Goal: Entertainment & Leisure: Consume media (video, audio)

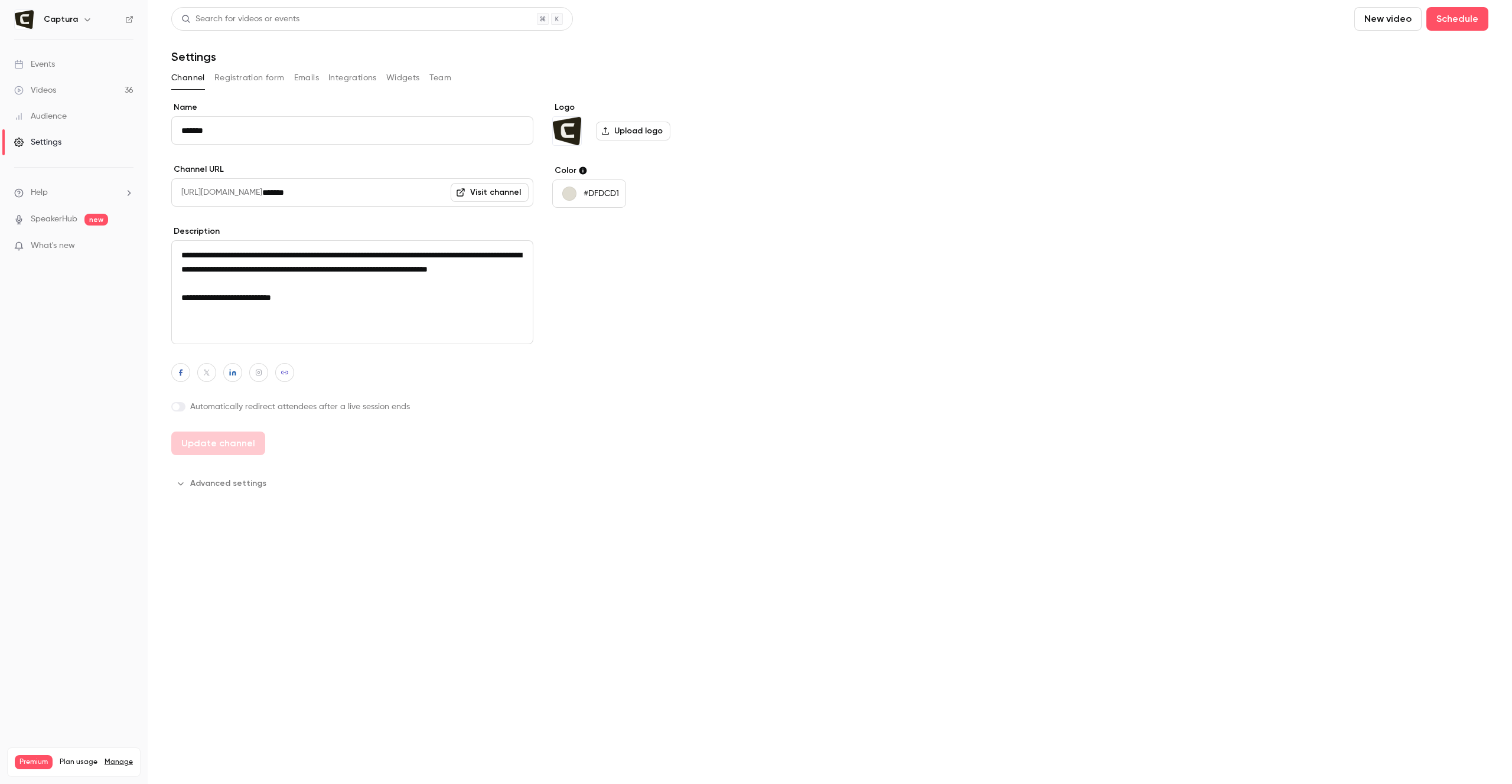
click at [44, 91] on div "Videos" at bounding box center [35, 90] width 42 height 12
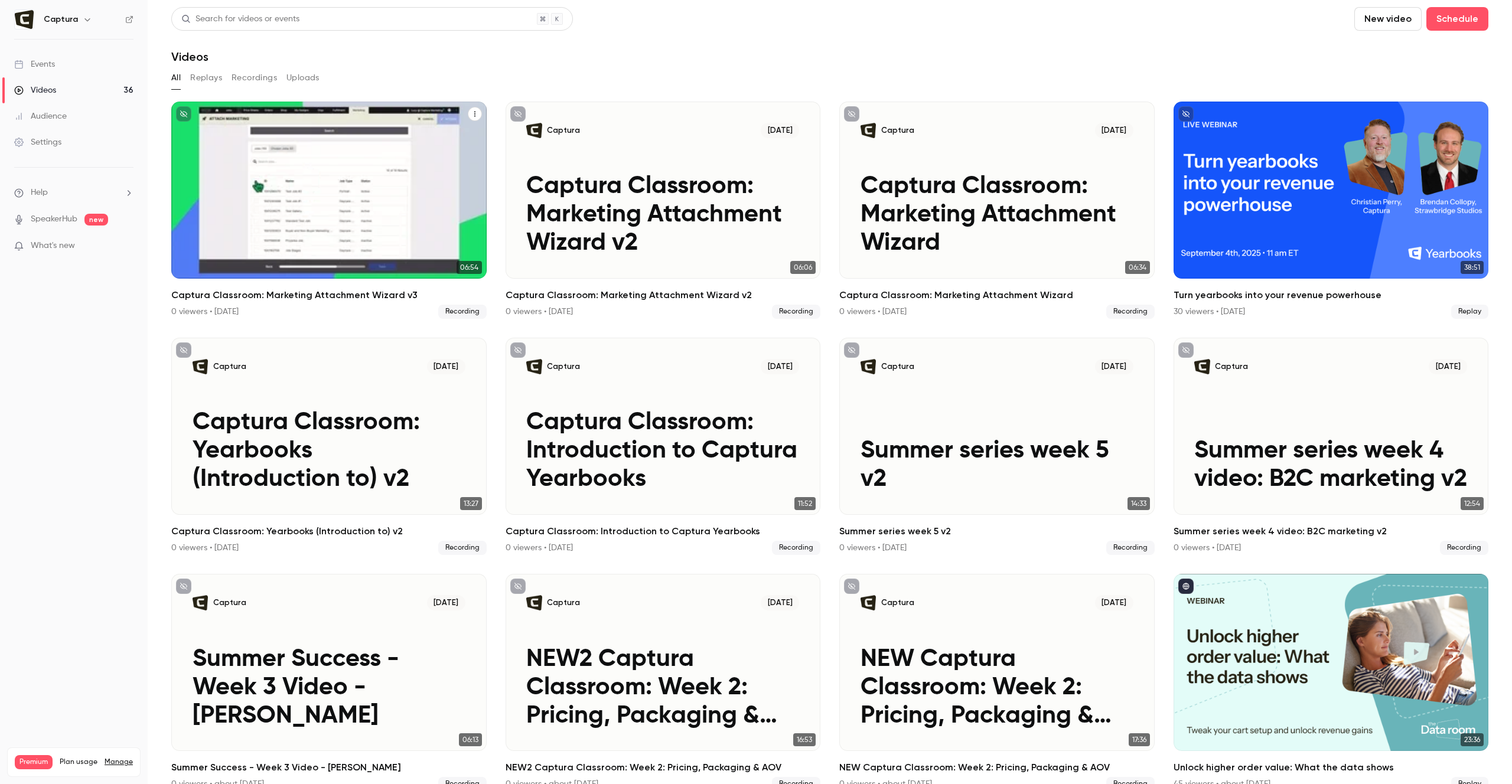
click at [374, 216] on p "Captura Classroom: Marketing Attachment Wizard v3" at bounding box center [329, 215] width 273 height 85
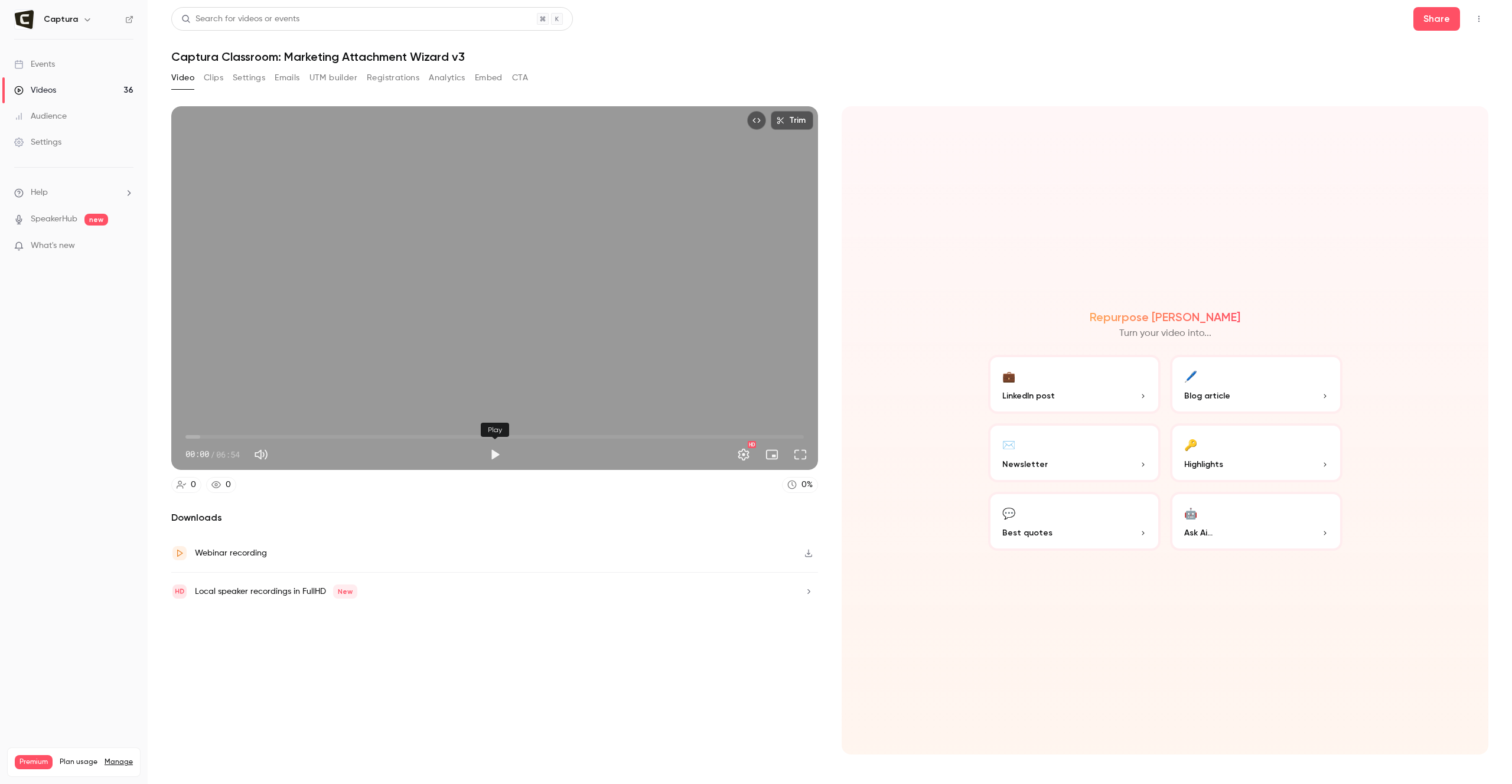
click at [494, 454] on button "Play" at bounding box center [495, 455] width 24 height 24
click at [234, 437] on span "00:01" at bounding box center [494, 436] width 619 height 19
click at [299, 434] on span "00:33" at bounding box center [494, 436] width 619 height 19
click at [341, 437] on span "01:22" at bounding box center [494, 436] width 619 height 19
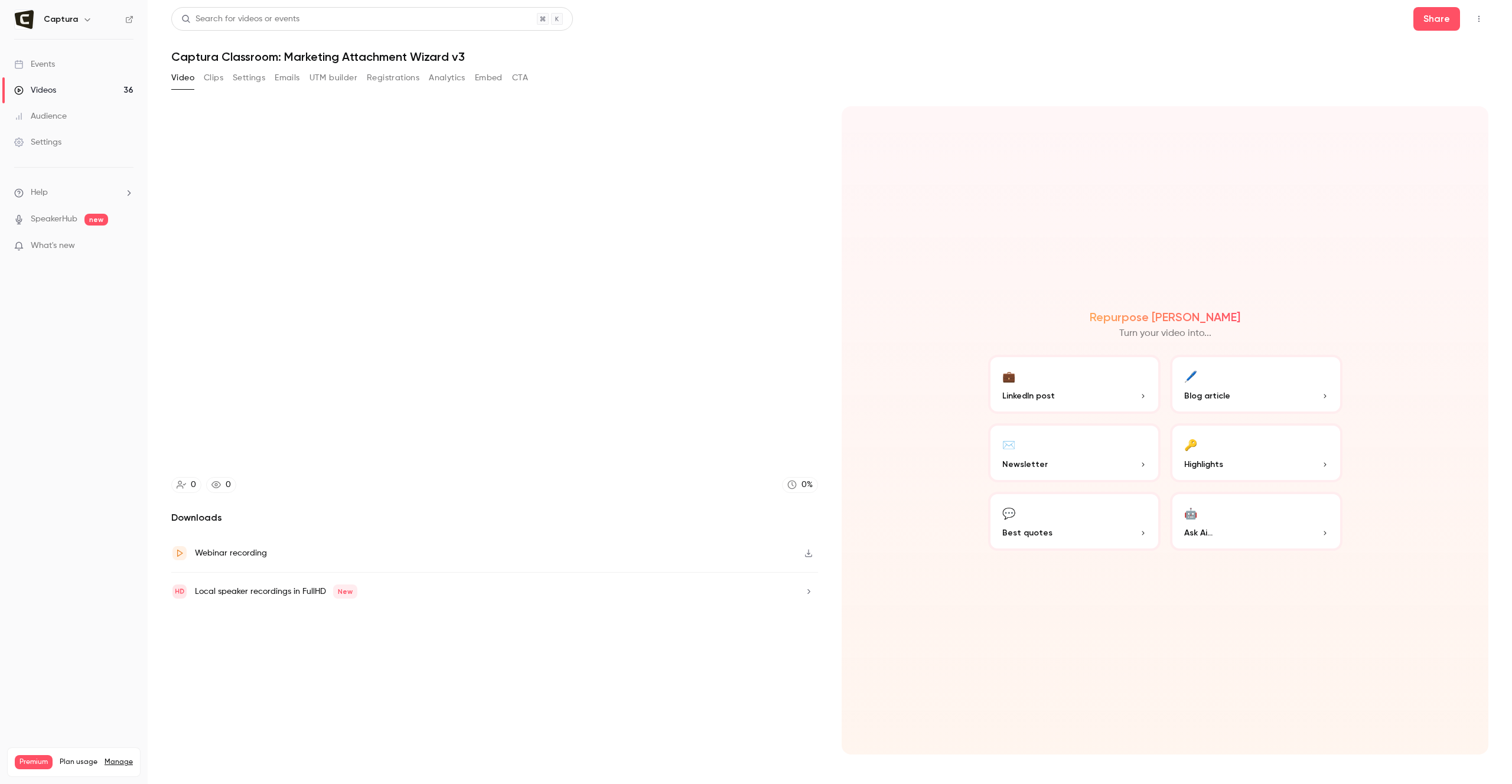
click at [159, 369] on main "Search for videos or events Share Captura Classroom: Marketing Attachment Wizar…" at bounding box center [830, 392] width 1364 height 784
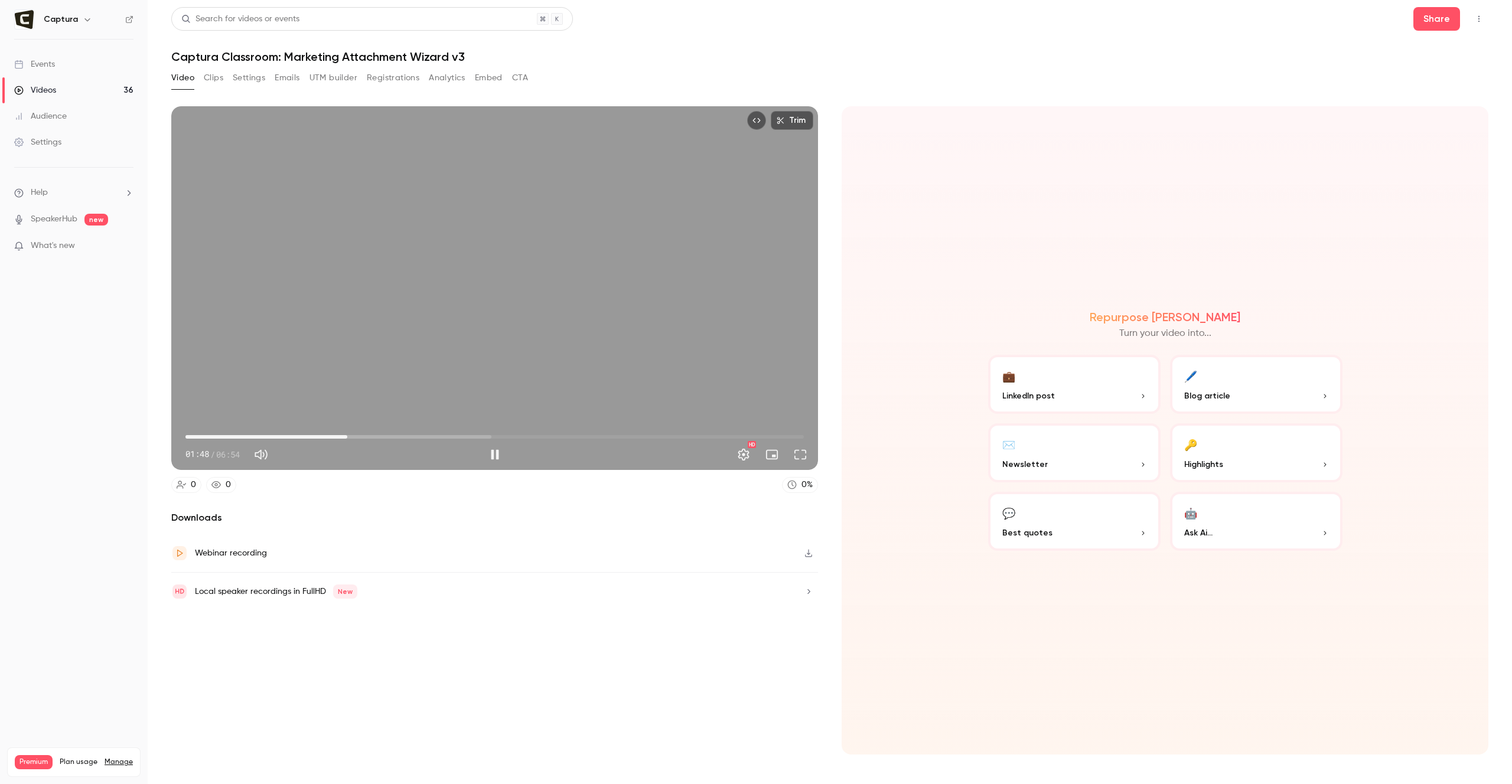
click at [198, 365] on div "Trim 01:48 01:48 / 06:54 HD" at bounding box center [495, 287] width 647 height 363
click at [803, 455] on button "Full screen" at bounding box center [801, 455] width 24 height 24
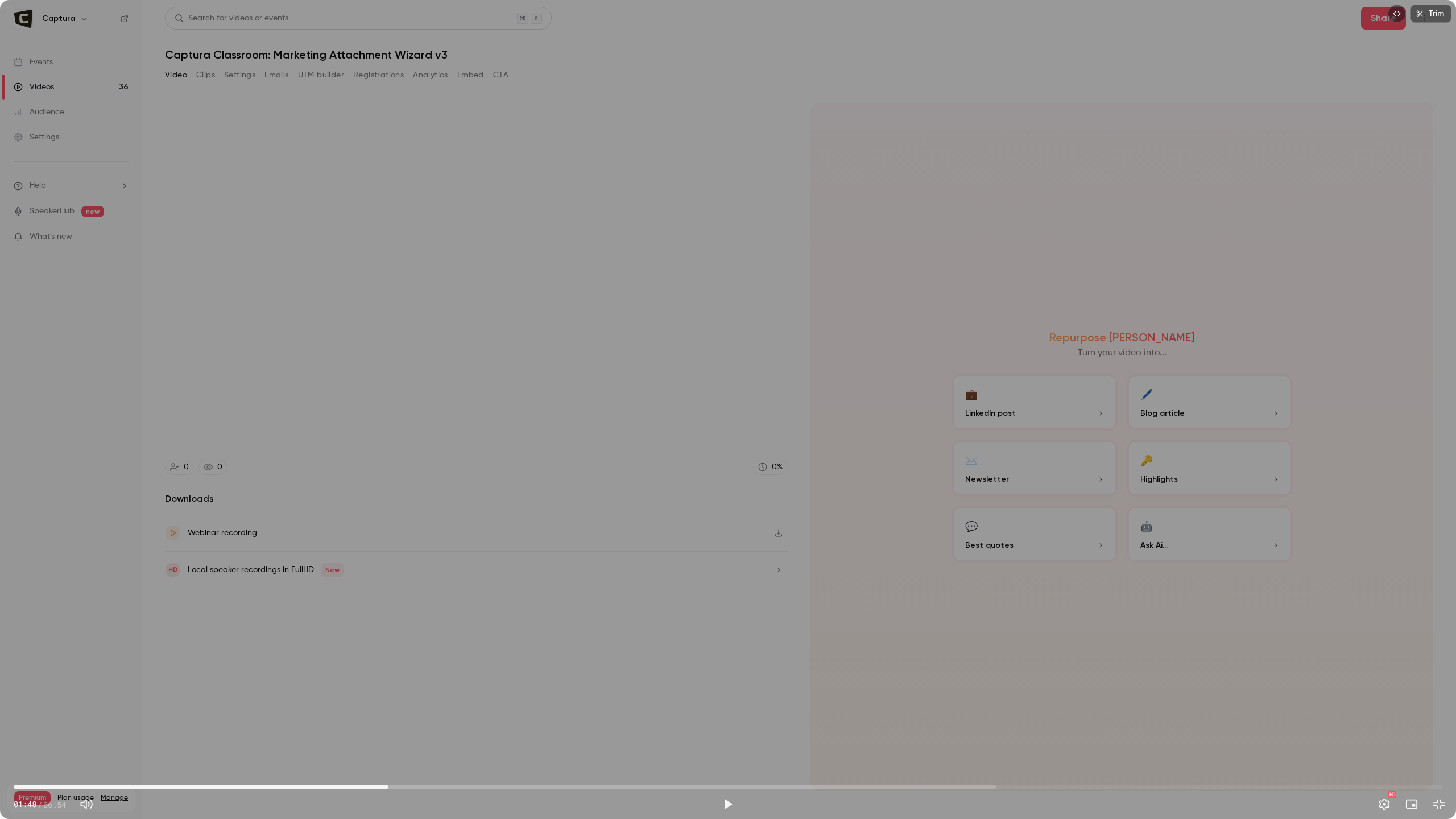
click at [1435, 432] on div "Trim 01:48 01:48 / 06:54 HD" at bounding box center [728, 410] width 1456 height 819
click at [296, 754] on span "02:05" at bounding box center [728, 787] width 1429 height 18
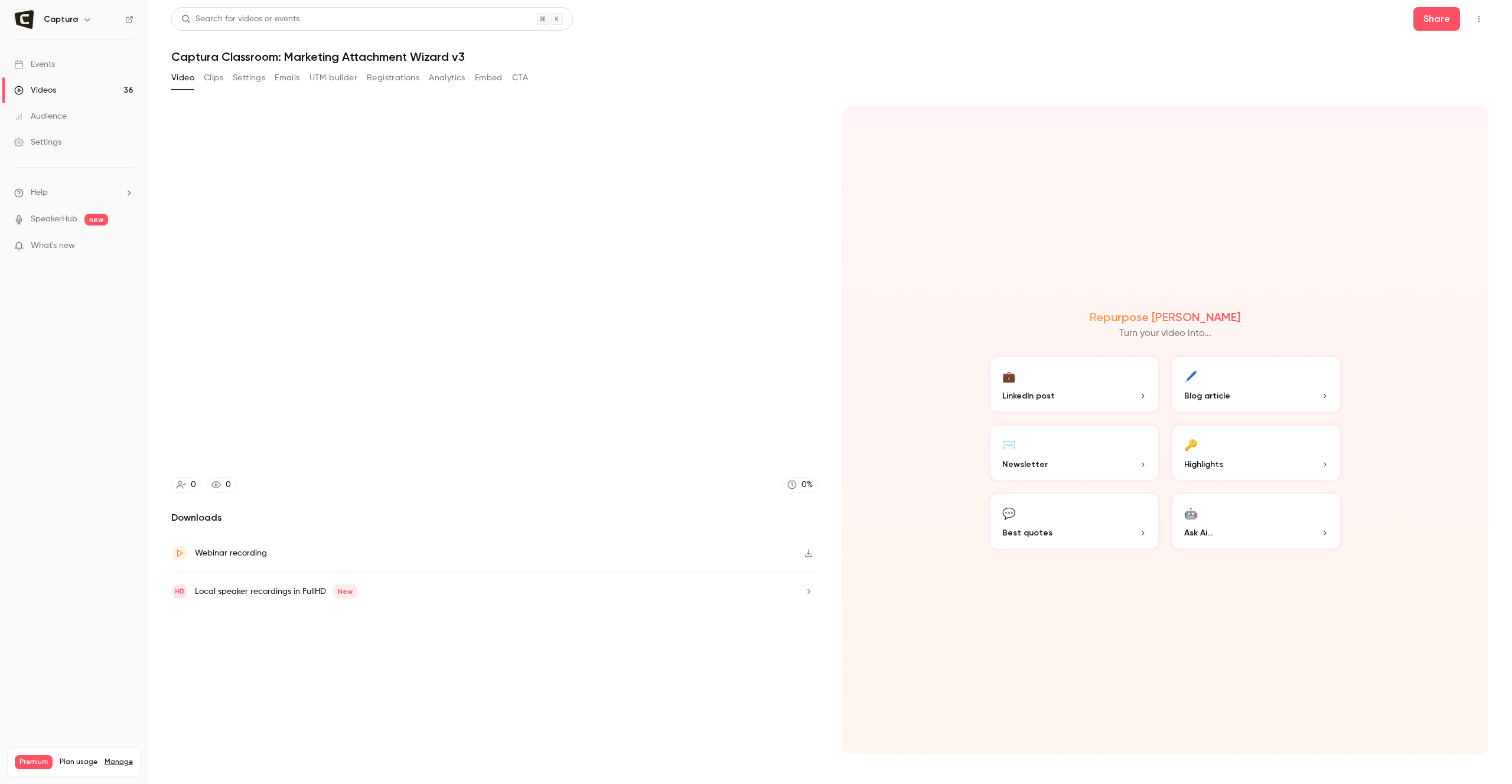
type input "****"
click at [218, 78] on button "Clips" at bounding box center [213, 78] width 19 height 19
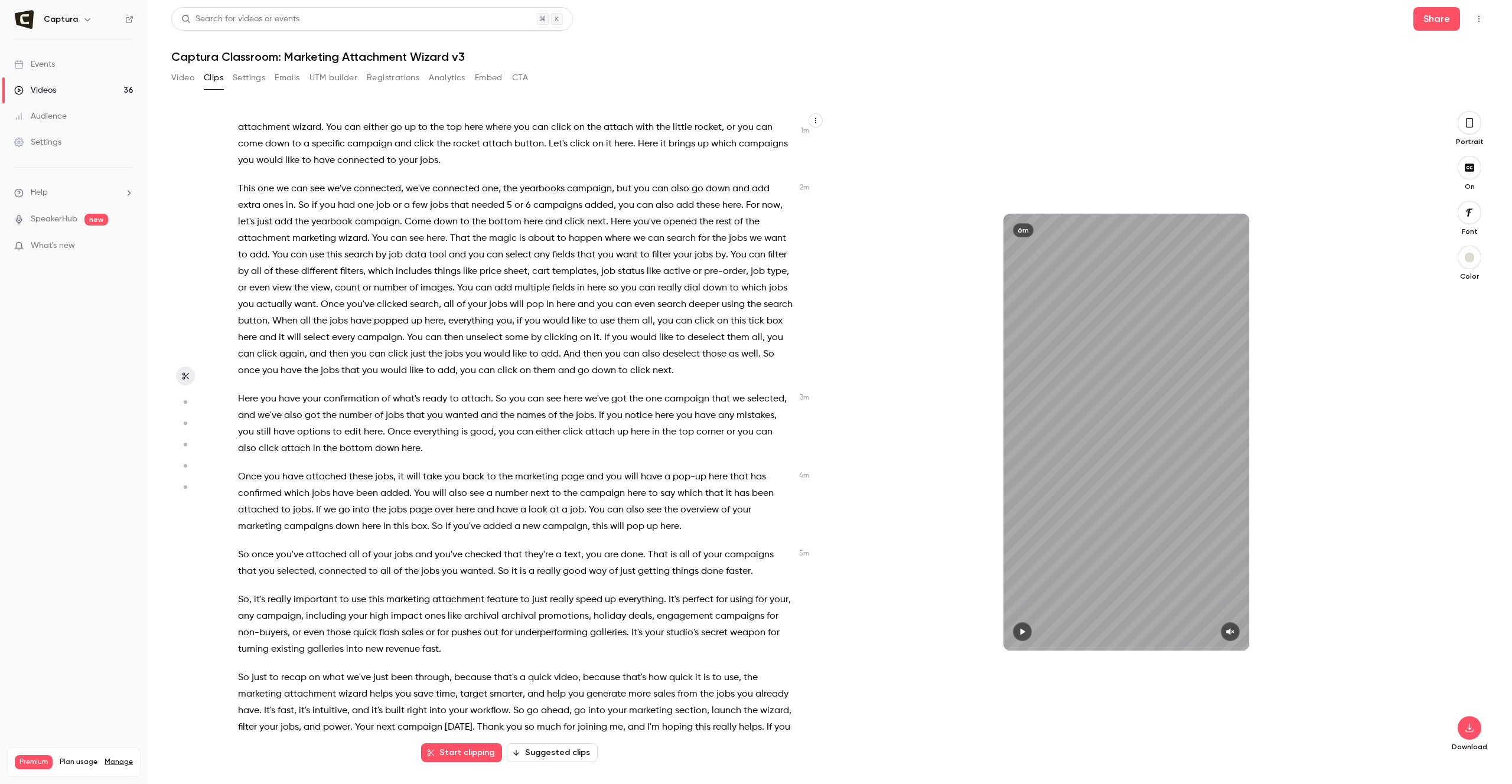
scroll to position [360, 0]
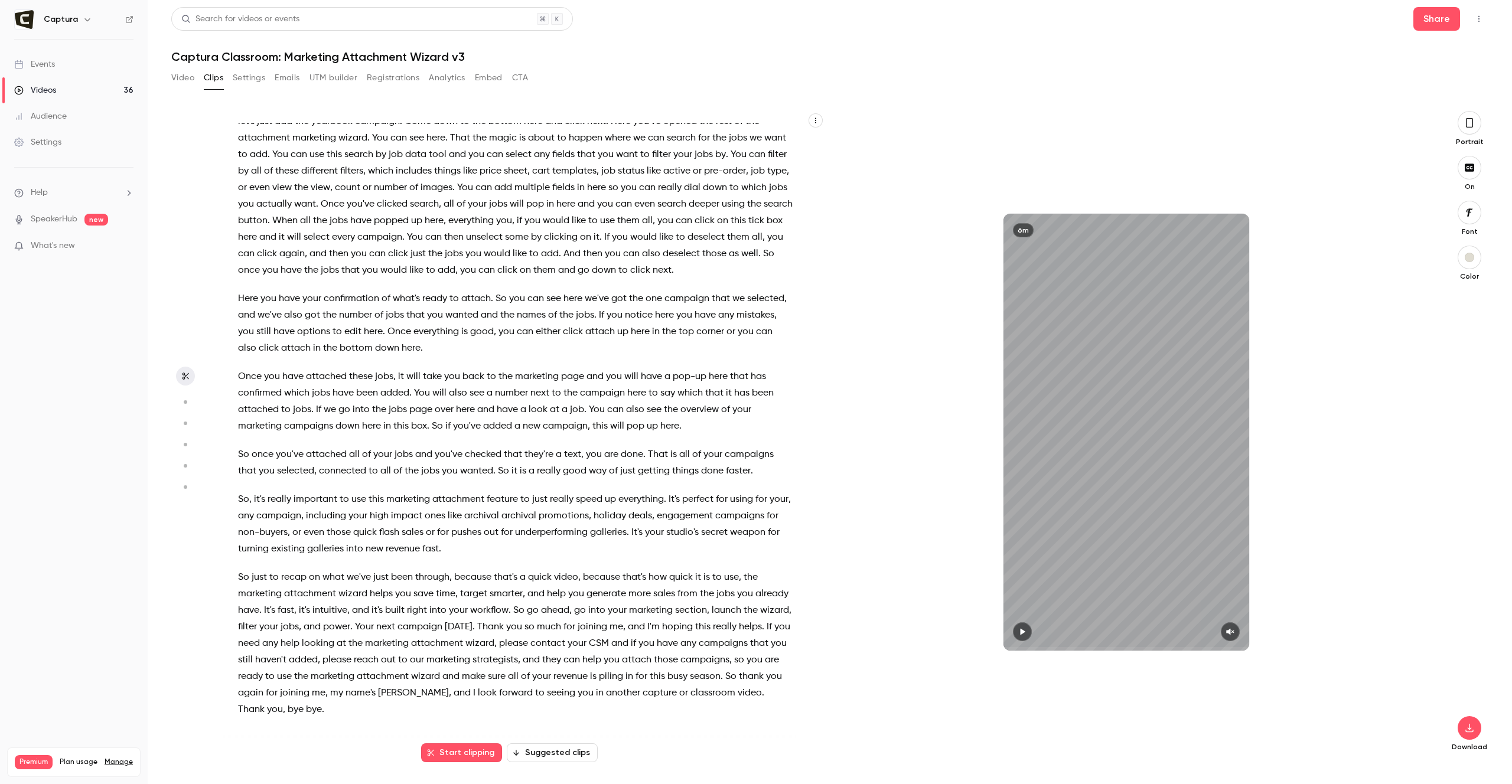
click at [572, 750] on button "Suggested clips" at bounding box center [552, 752] width 91 height 19
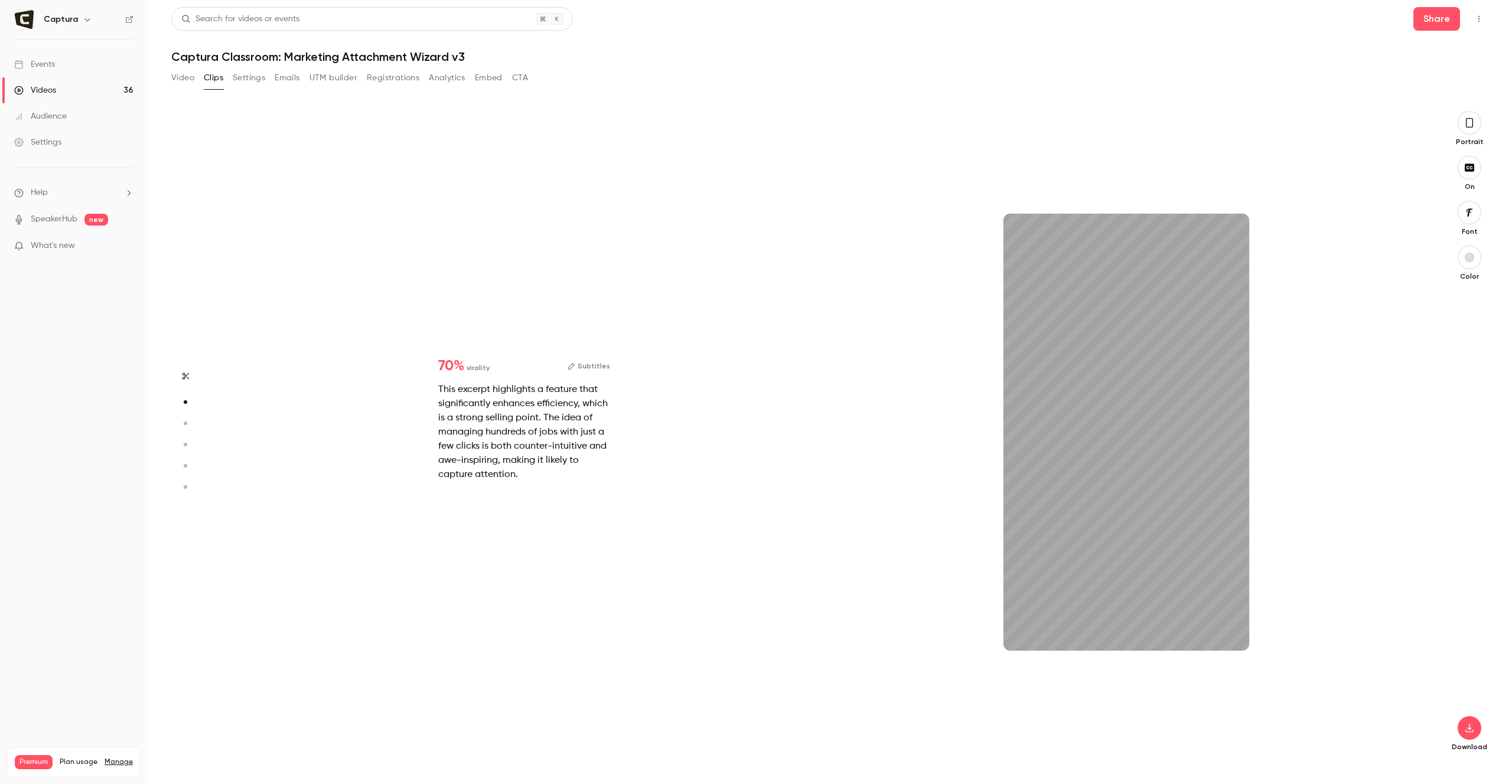
scroll to position [1303, 0]
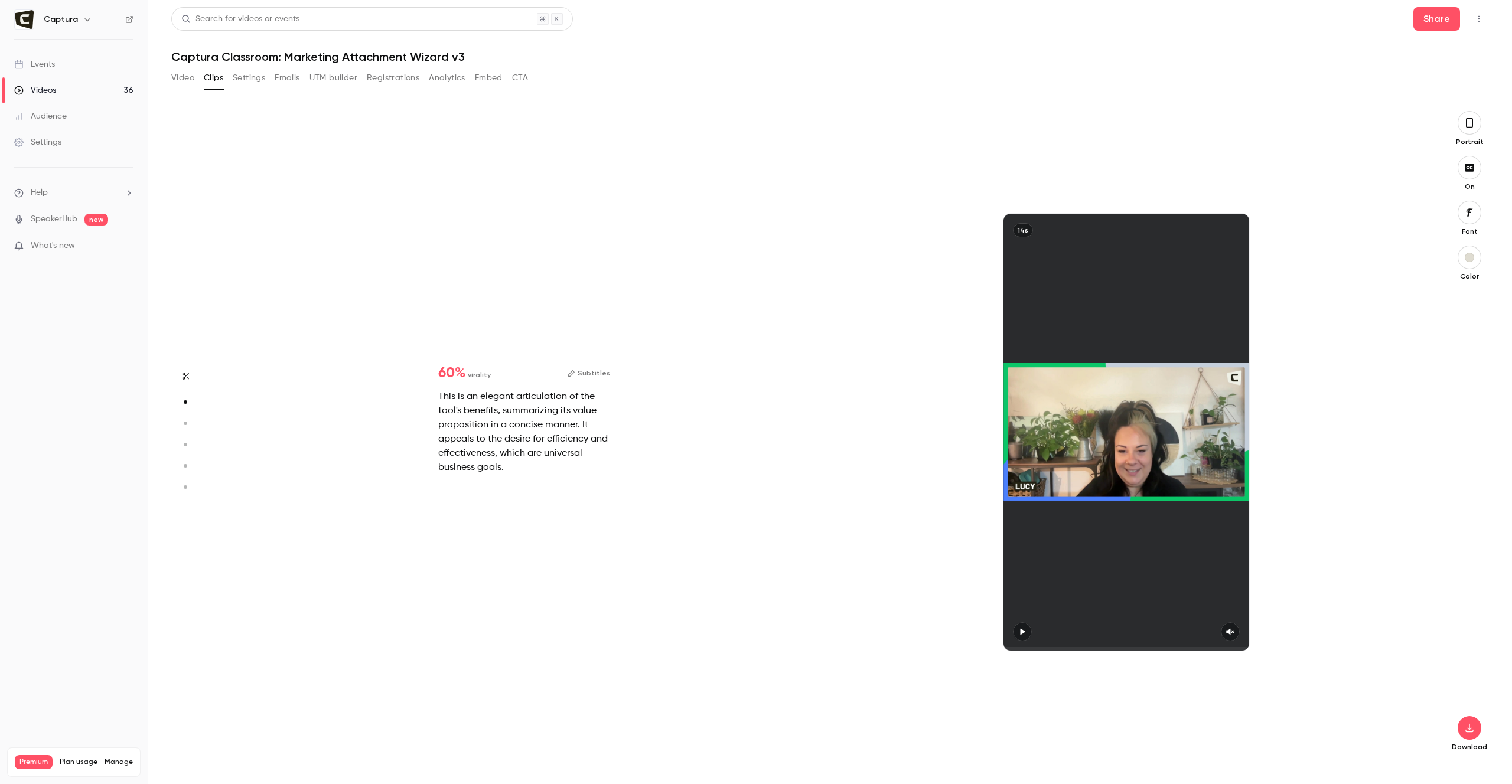
type input "*"
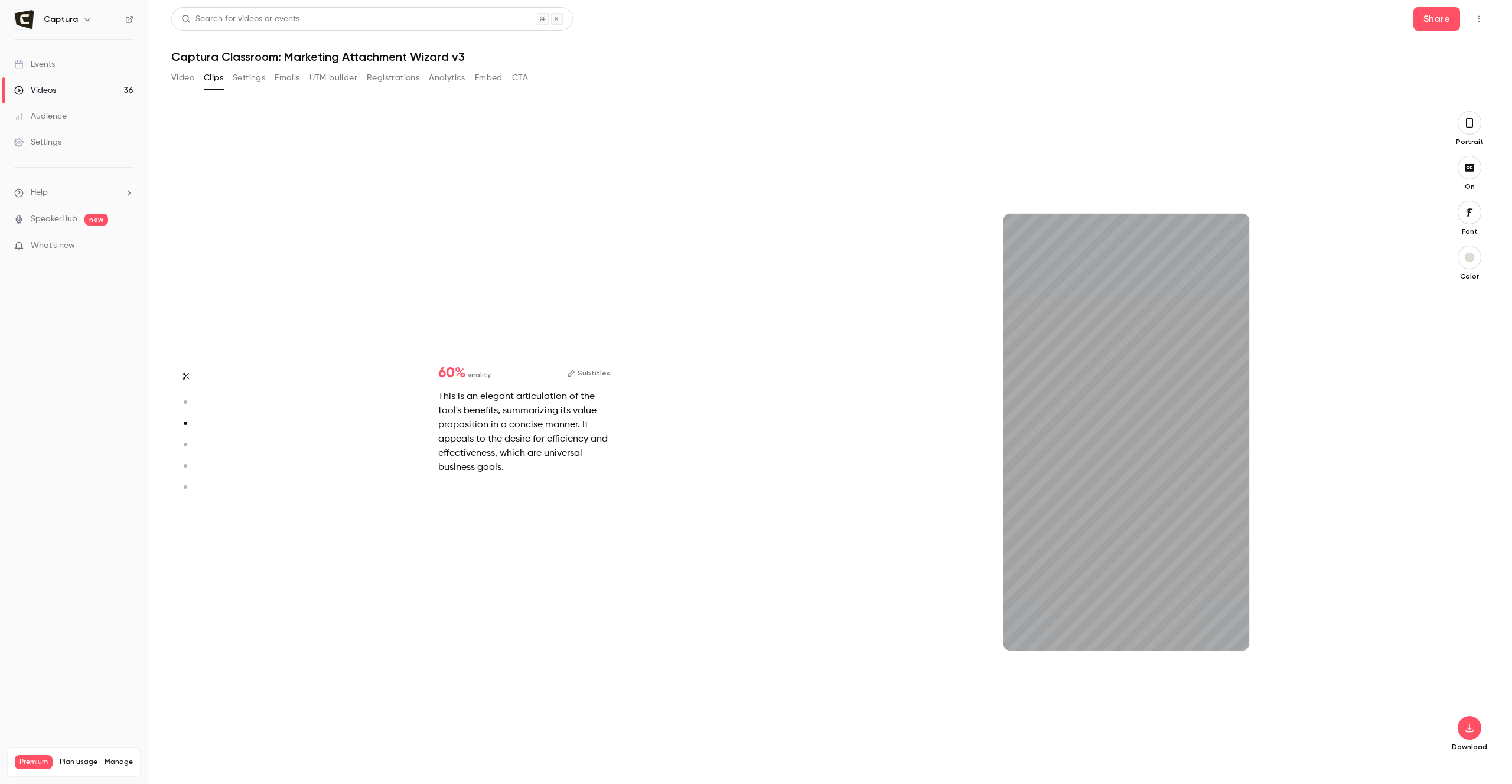
type input "*"
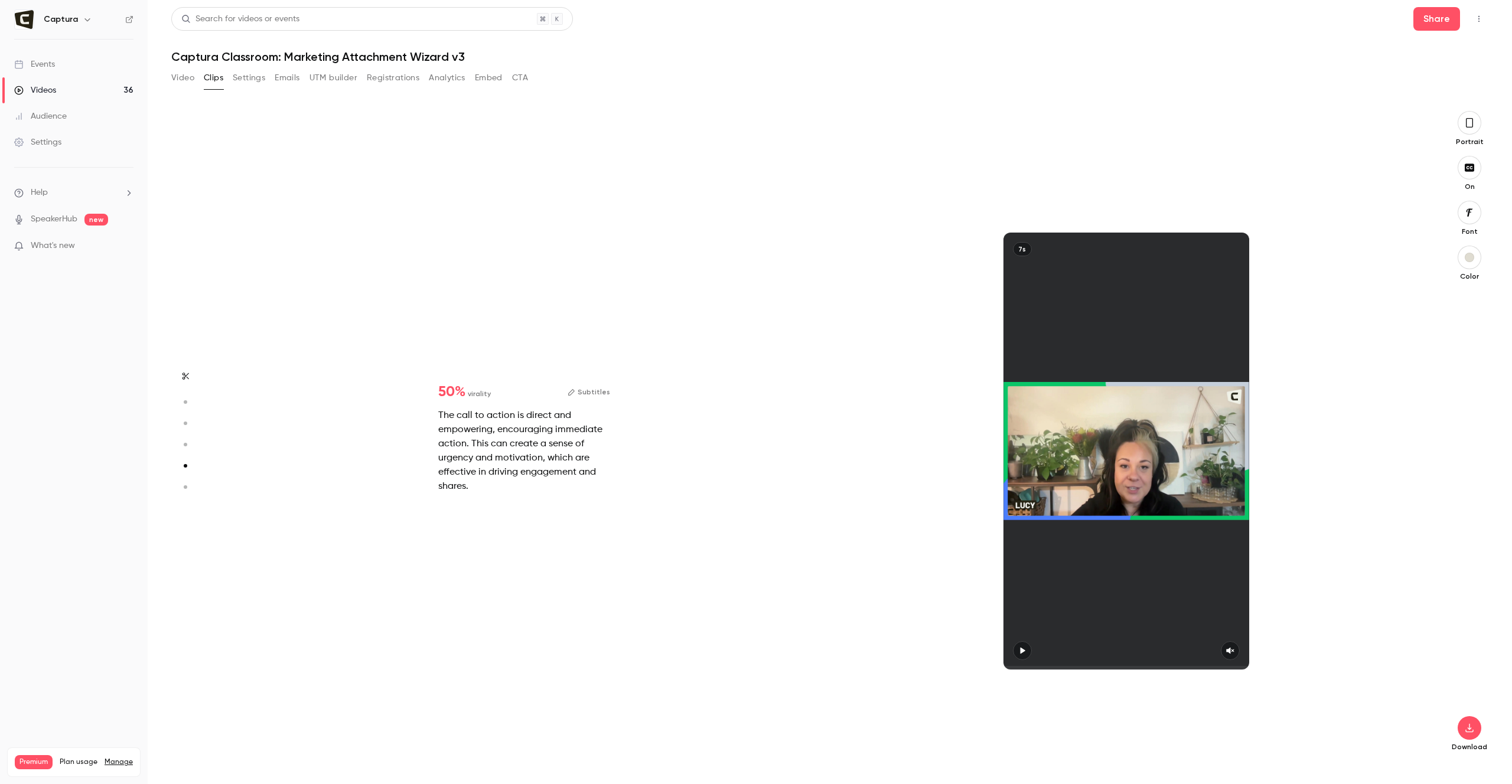
type input "*"
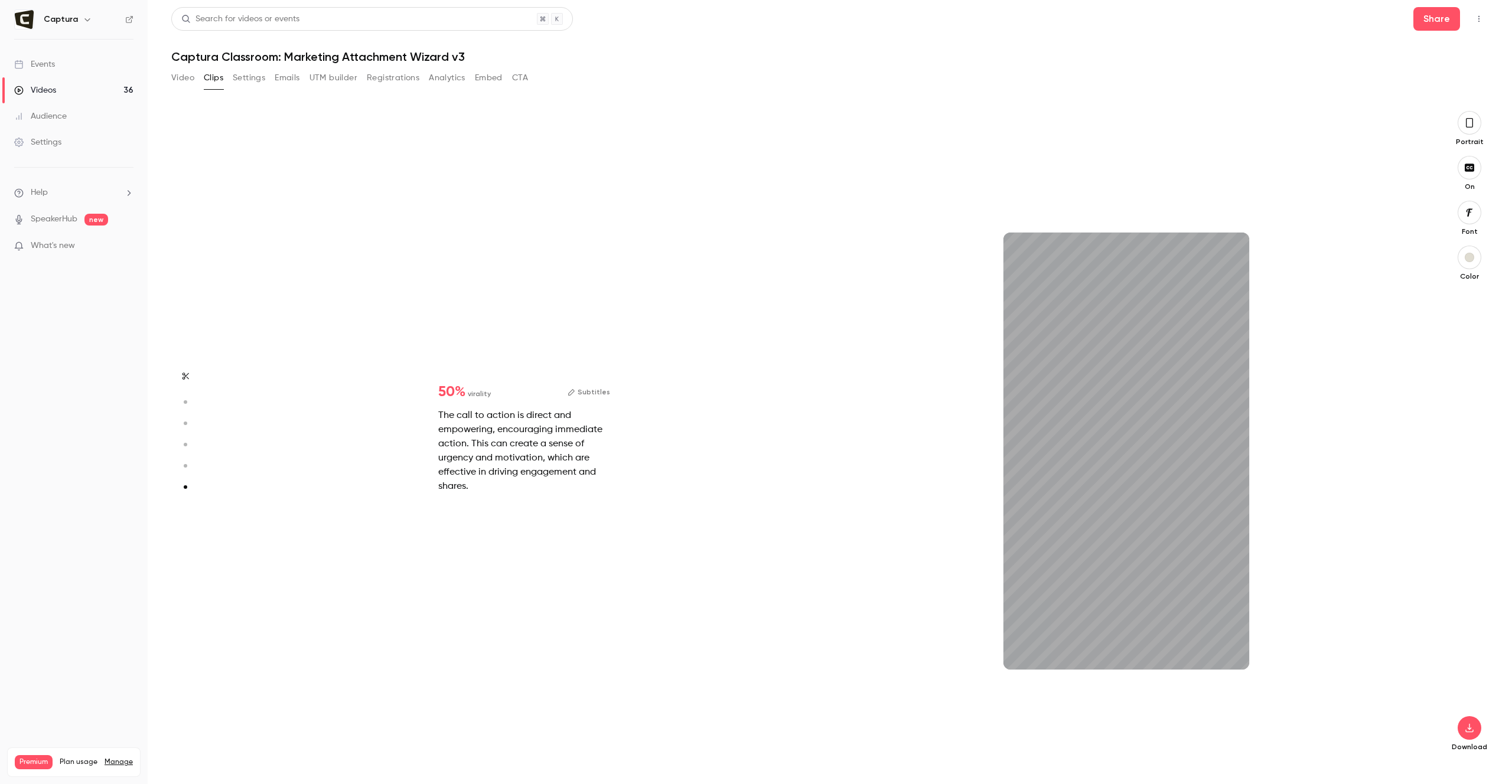
scroll to position [3240, 0]
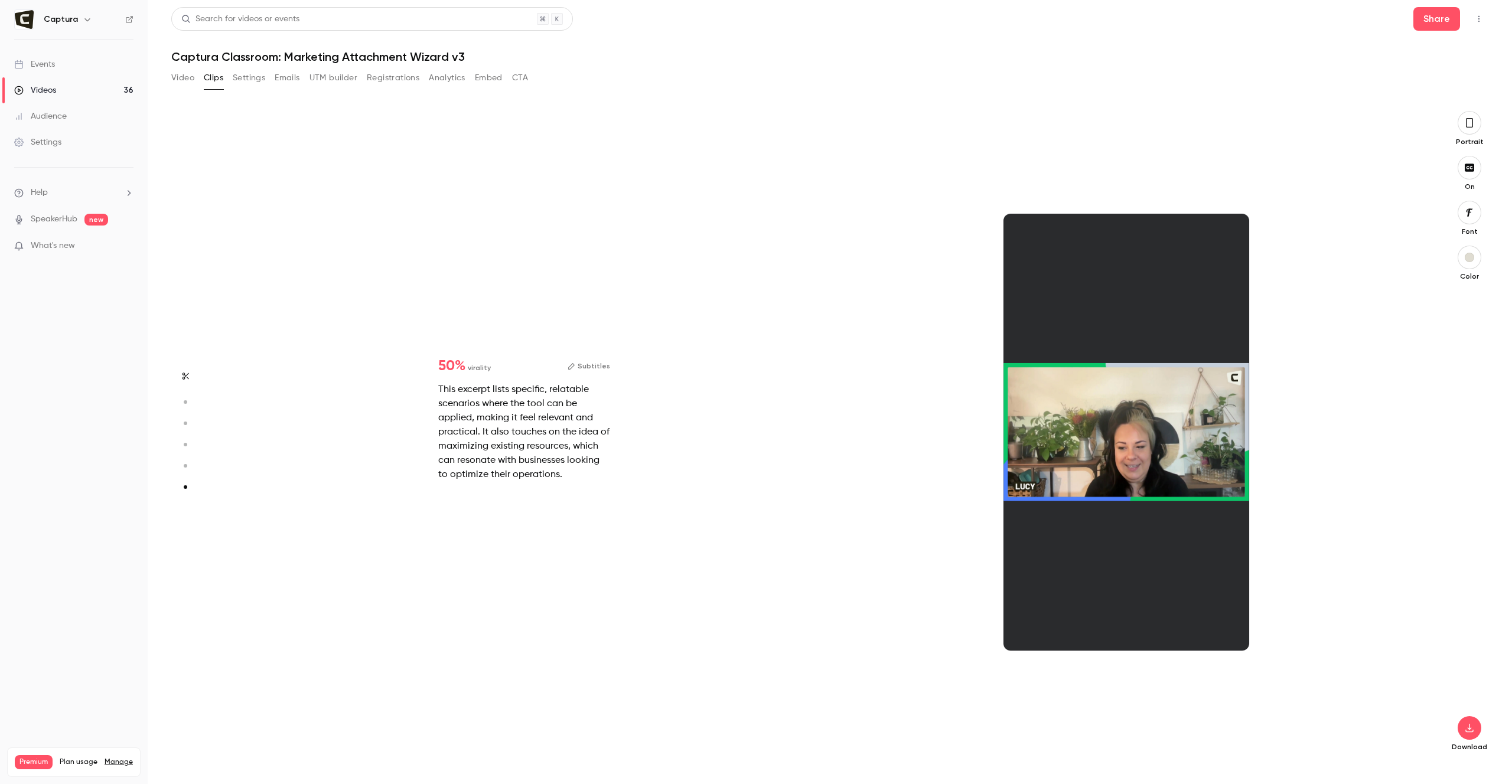
type input "*"
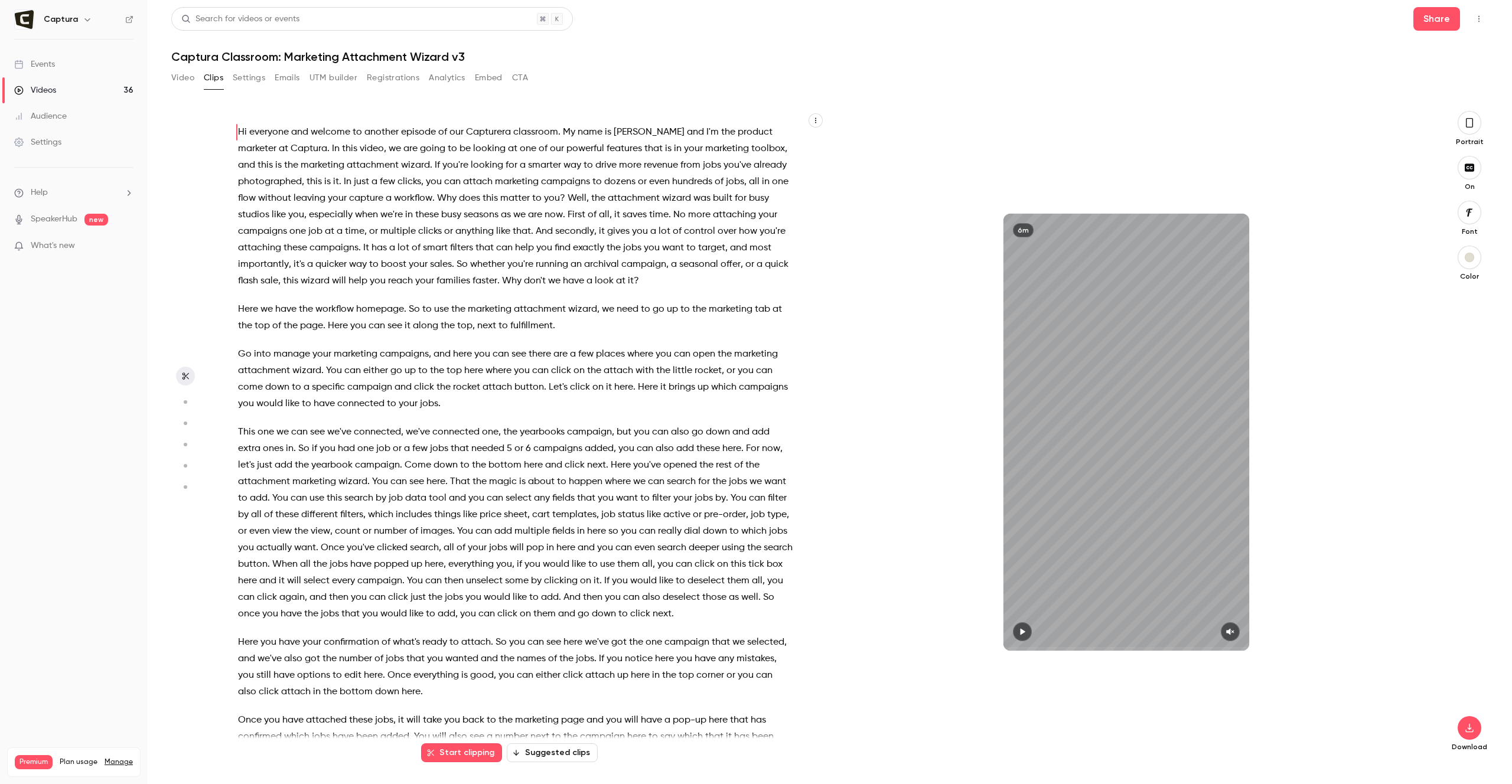
scroll to position [0, 0]
click at [183, 78] on button "Video" at bounding box center [183, 78] width 23 height 19
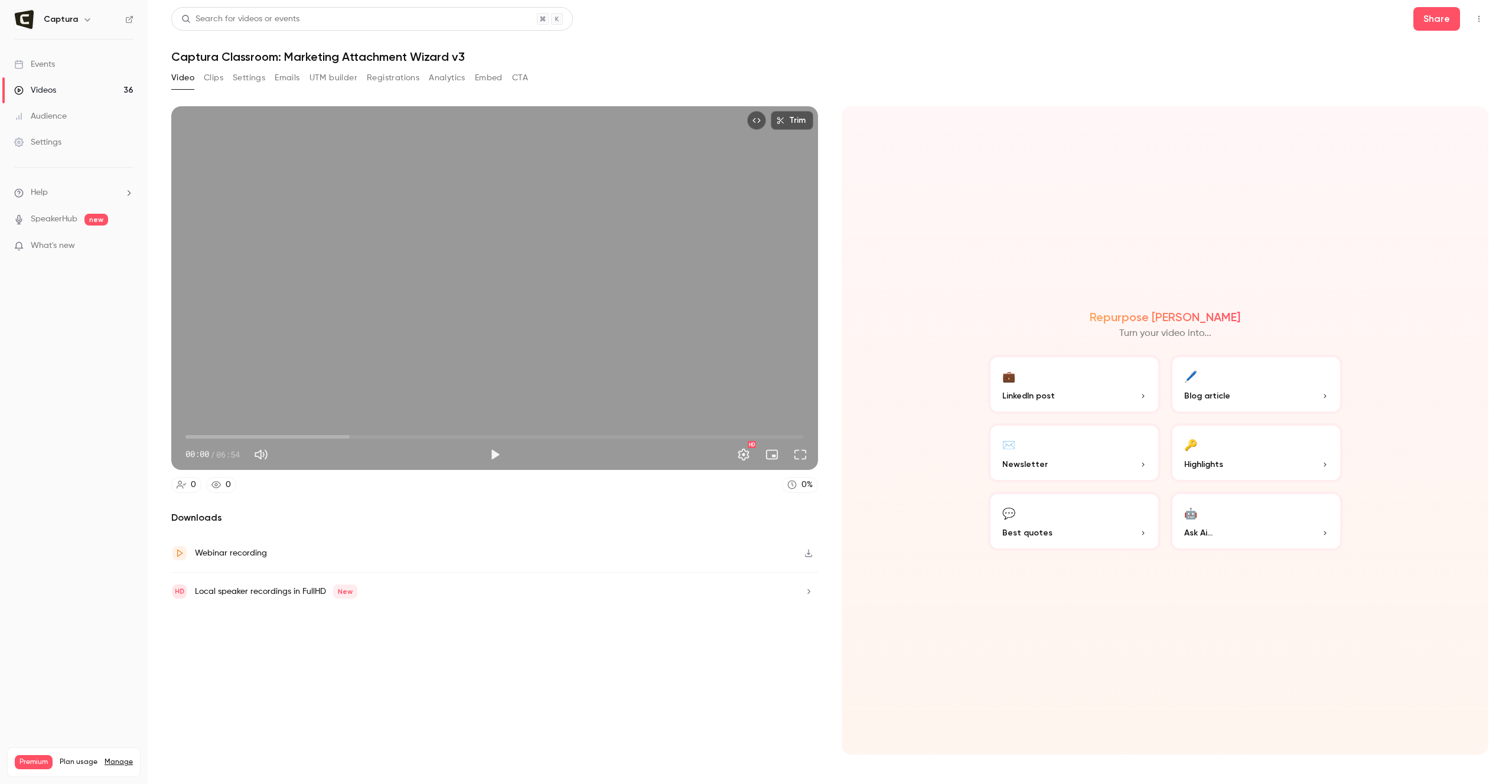
click at [318, 437] on span "00:00" at bounding box center [494, 436] width 619 height 19
click at [316, 437] on span "01:28" at bounding box center [317, 436] width 4 height 4
click at [319, 436] on span "01:29" at bounding box center [494, 436] width 619 height 19
click at [559, 327] on div "Trim 01:29 01:29 / 06:54 HD" at bounding box center [495, 287] width 647 height 363
type input "*****"
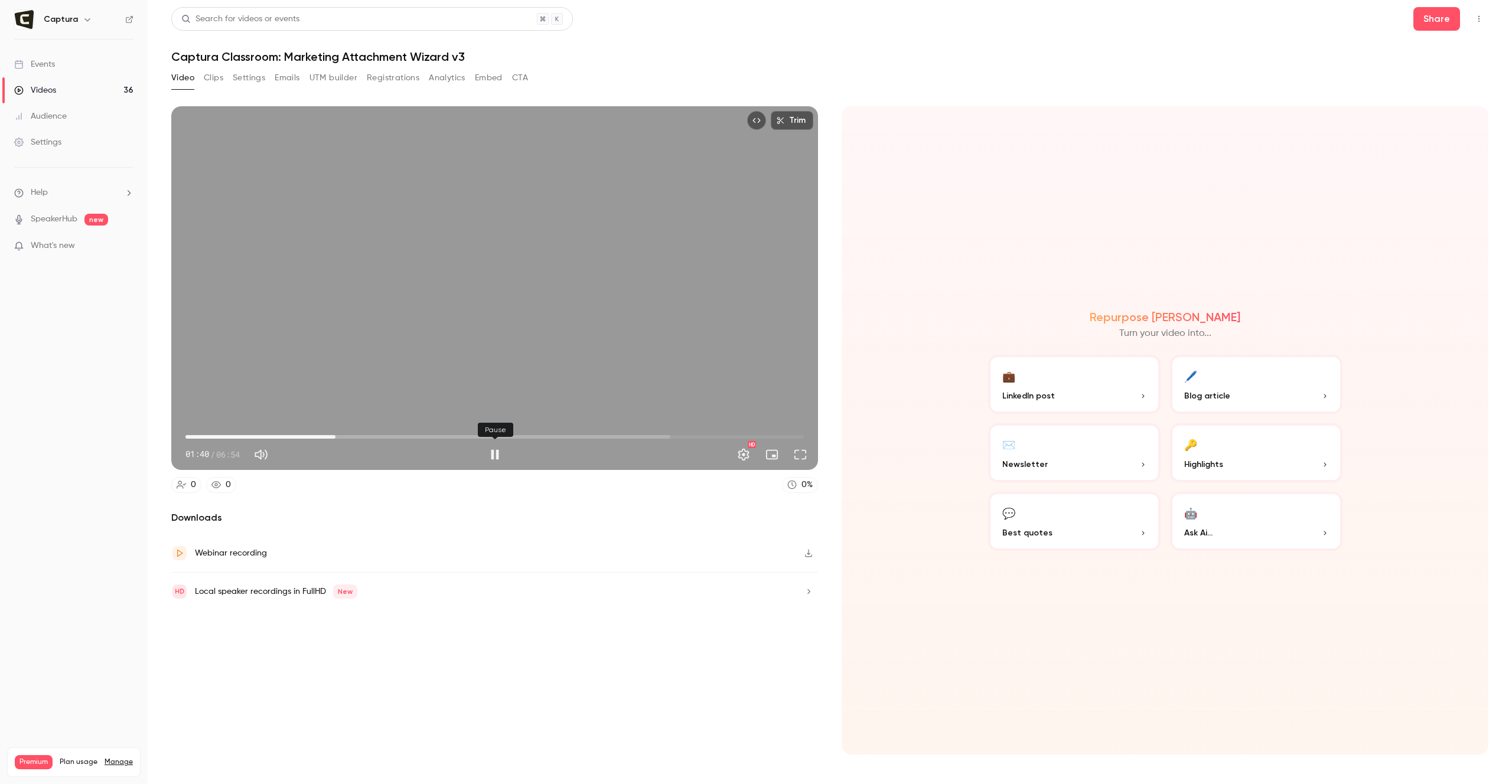
click at [494, 457] on button "Pause" at bounding box center [495, 455] width 24 height 24
click at [47, 90] on div "Videos" at bounding box center [35, 90] width 42 height 12
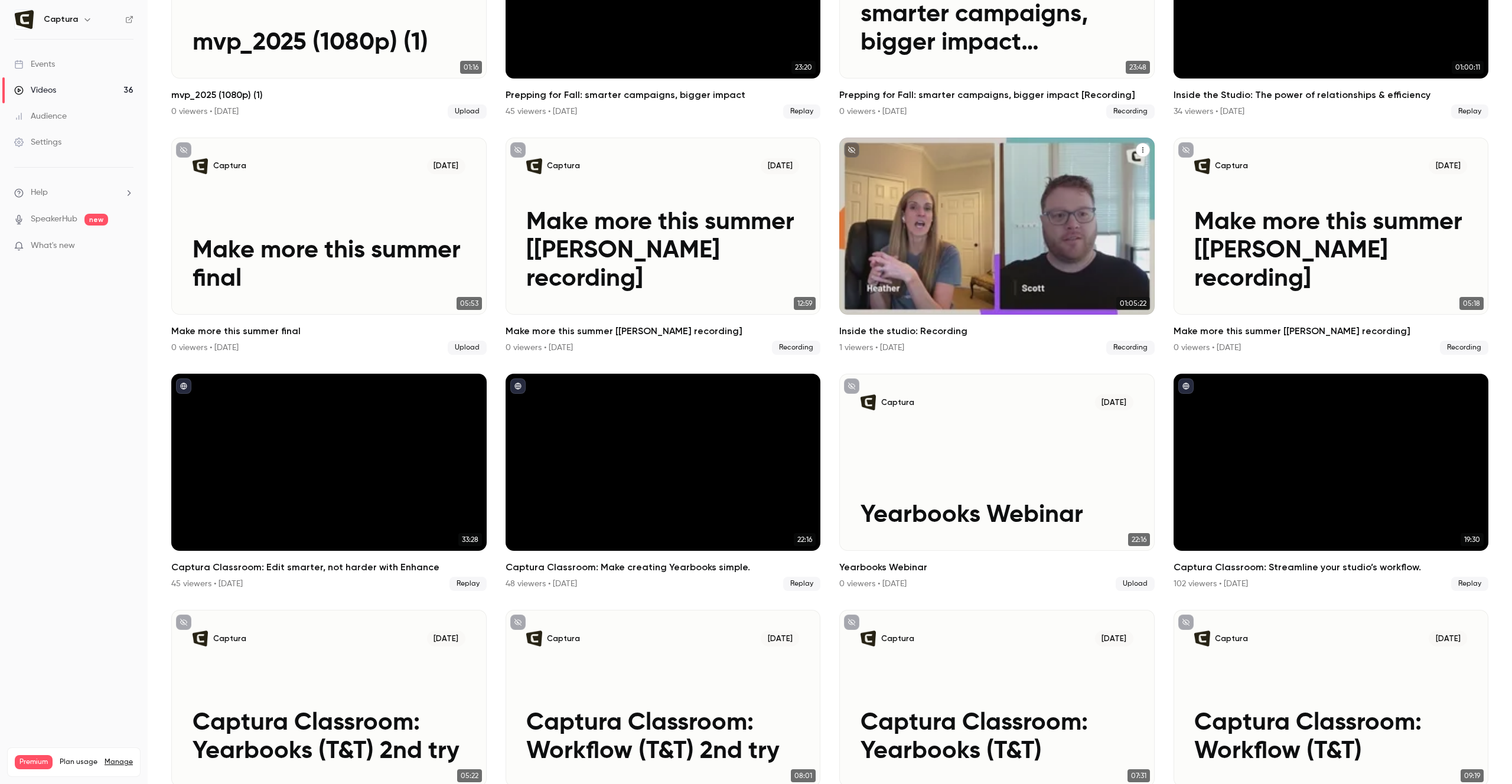
scroll to position [1464, 0]
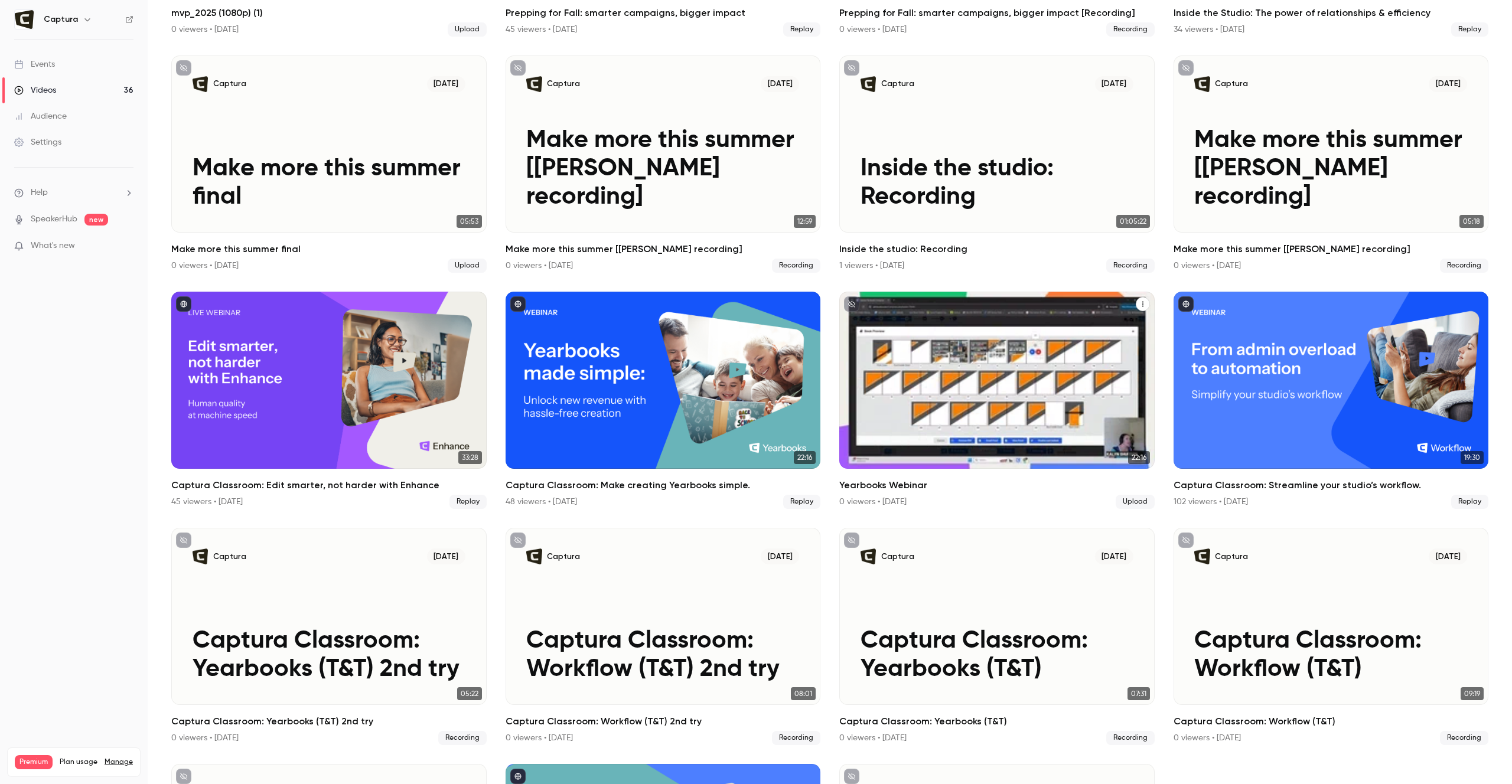
click at [967, 395] on div "Captura [DATE] Yearbooks Webinar" at bounding box center [997, 380] width 316 height 177
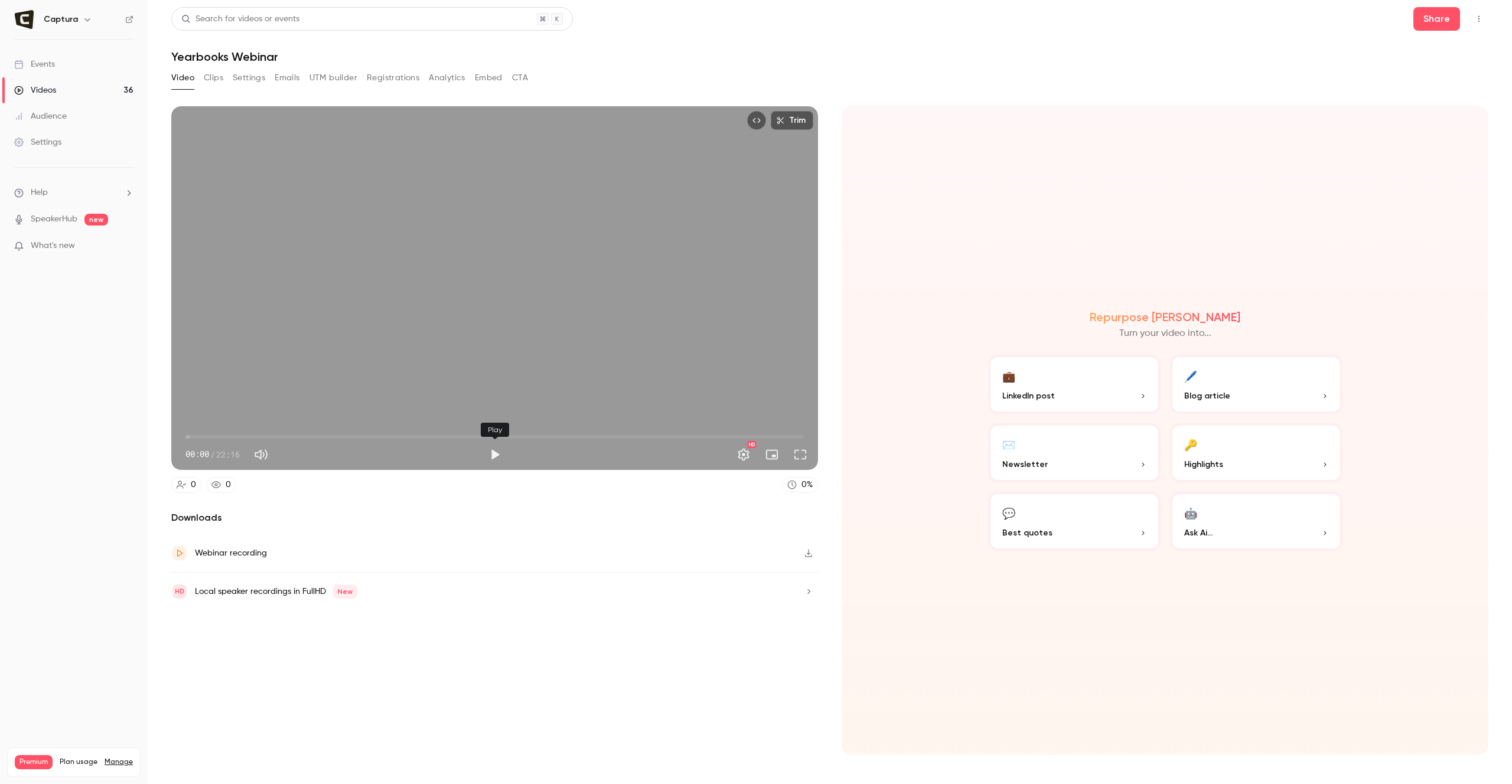
click at [494, 457] on button "Play" at bounding box center [495, 455] width 24 height 24
click at [234, 436] on span "01:43" at bounding box center [494, 436] width 619 height 19
click at [308, 433] on span "01:44" at bounding box center [494, 436] width 619 height 19
click at [276, 436] on span "03:16" at bounding box center [494, 436] width 619 height 19
click at [268, 436] on span "03:17" at bounding box center [494, 436] width 619 height 19
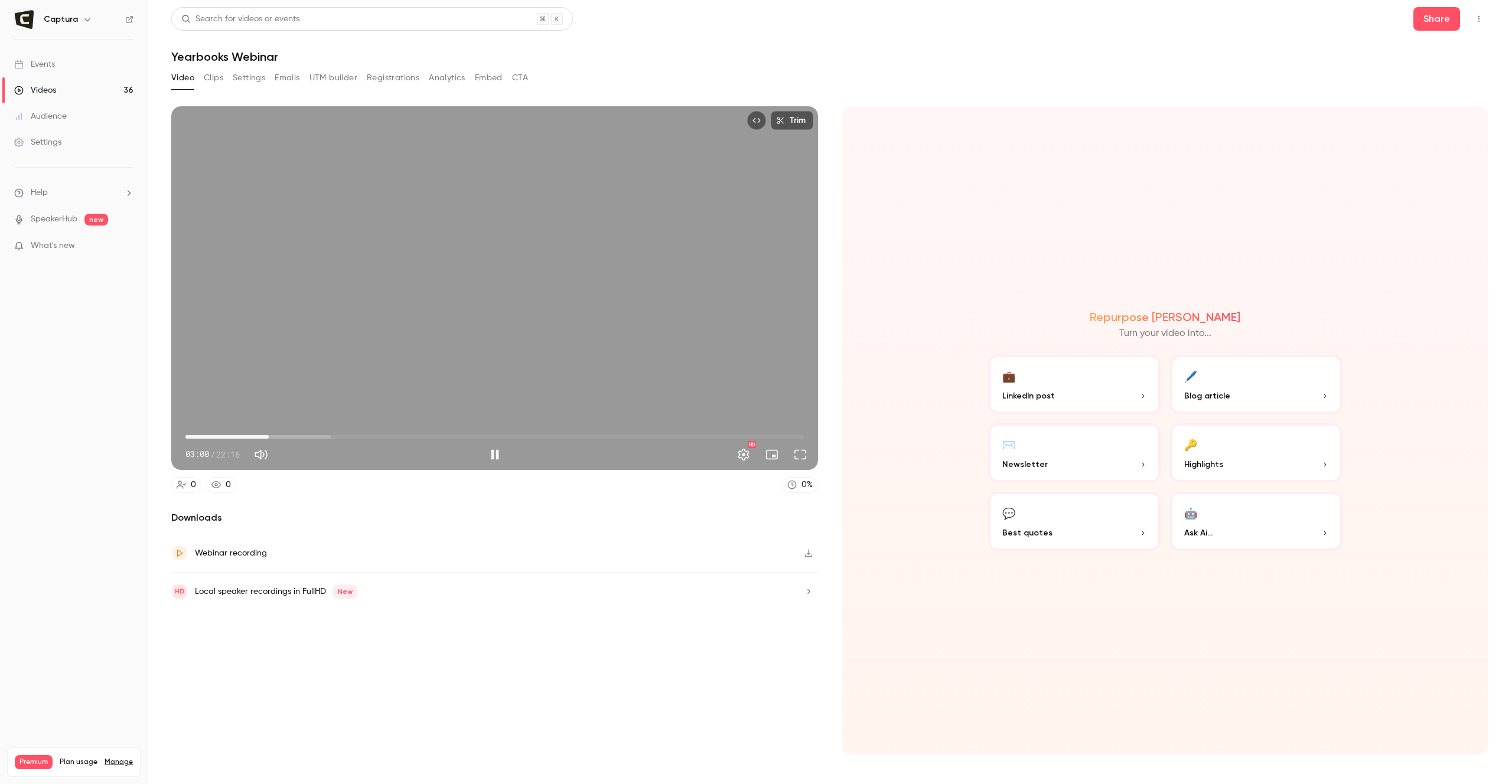
click at [267, 435] on span "03:00" at bounding box center [269, 436] width 4 height 4
type input "*****"
click at [522, 383] on div "Trim 03:01 03:01 / 22:16 HD" at bounding box center [495, 287] width 647 height 363
